Goal: Task Accomplishment & Management: Manage account settings

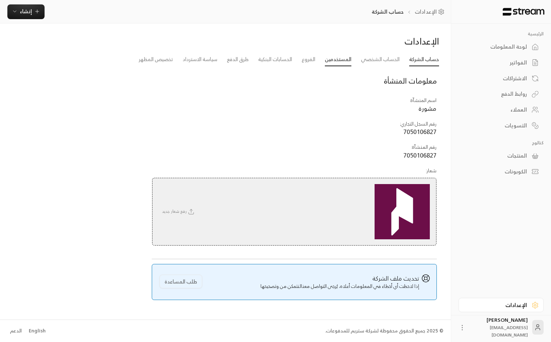
click at [329, 64] on link "المستخدمين" at bounding box center [338, 59] width 27 height 13
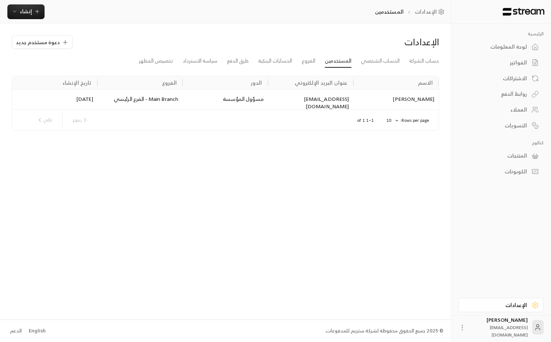
click at [237, 235] on div "الإعدادات دعوة مستخدم جديد حساب الشركة الحساب الشخصي المستخدمين الفروع الحسابات…" at bounding box center [225, 172] width 451 height 296
click at [507, 50] on div "لوحة المعلومات" at bounding box center [497, 46] width 59 height 7
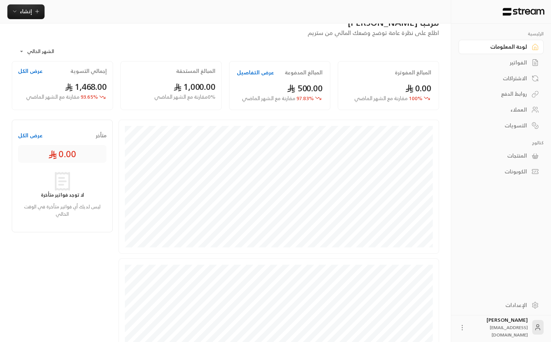
scroll to position [118, 0]
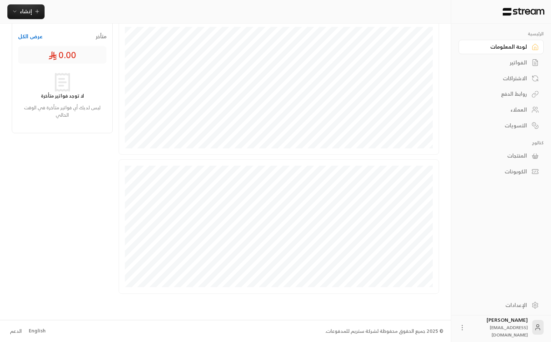
click at [515, 157] on div "المنتجات" at bounding box center [497, 155] width 59 height 7
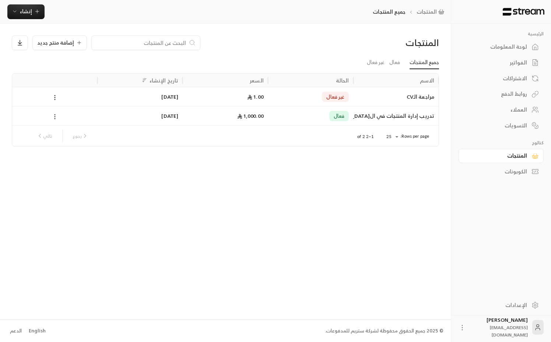
click at [54, 118] on icon at bounding box center [55, 116] width 7 height 7
click at [134, 164] on div at bounding box center [275, 171] width 551 height 342
click at [53, 118] on icon at bounding box center [55, 116] width 7 height 7
click at [403, 117] on div at bounding box center [275, 171] width 551 height 342
click at [392, 117] on div "تدريب إدارة المنتجات في ال[GEOGRAPHIC_DATA]" at bounding box center [395, 115] width 77 height 19
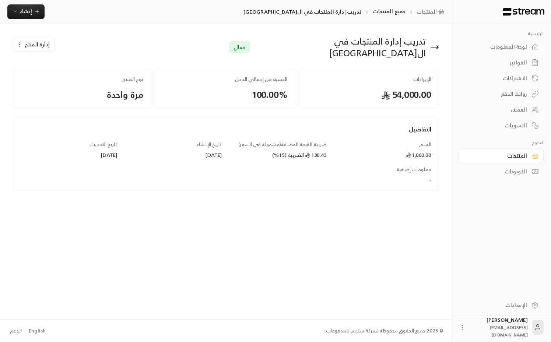
click at [295, 151] on div "130.43 الضريبة (15%)" at bounding box center [278, 154] width 98 height 7
click at [264, 198] on div "تدريب إدارة المنتجات في السعودية فعال إدارة المنتج الإيرادات 54,000.00 النسبة م…" at bounding box center [225, 172] width 451 height 296
click at [19, 43] on icon "button" at bounding box center [20, 45] width 6 height 6
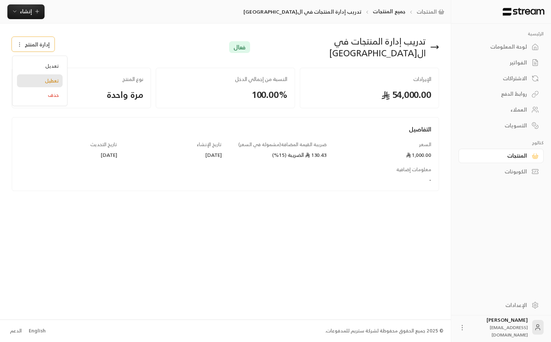
click at [45, 79] on link "تعطيل" at bounding box center [40, 80] width 46 height 13
click at [156, 50] on div "إدارة المنتج" at bounding box center [116, 47] width 217 height 24
click at [434, 47] on icon at bounding box center [434, 47] width 7 height 0
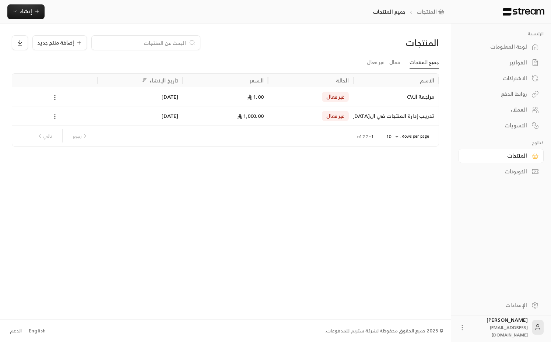
click at [391, 114] on div "تدريب إدارة المنتجات في ال[GEOGRAPHIC_DATA]" at bounding box center [395, 115] width 77 height 19
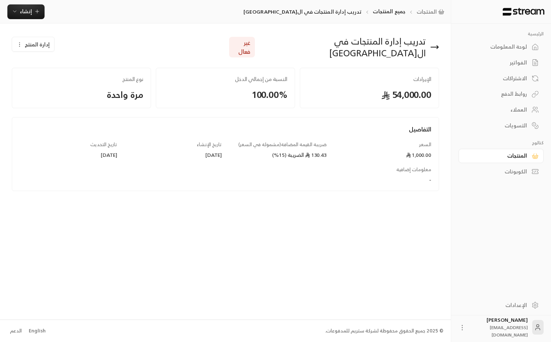
click at [339, 268] on div "تدريب إدارة المنتجات في السعودية غير فعال إدارة المنتج الإيرادات 54,000.00 النس…" at bounding box center [225, 172] width 451 height 296
